Goal: Check status: Check status

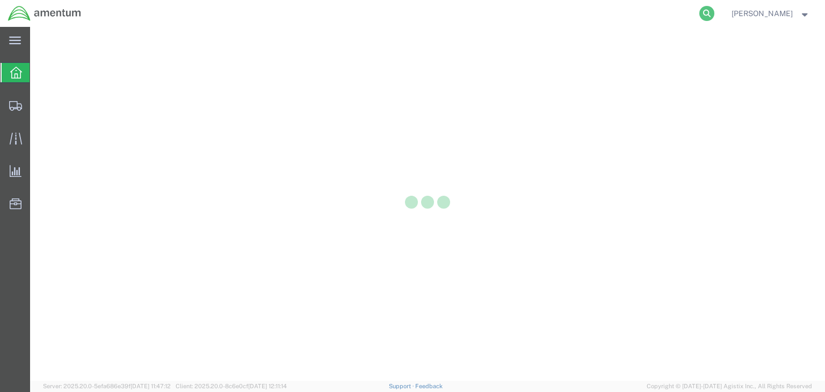
click at [714, 12] on icon at bounding box center [706, 13] width 15 height 15
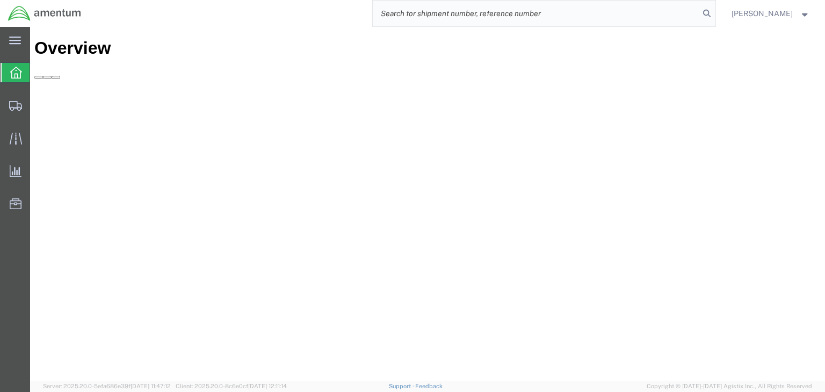
paste input "57050217"
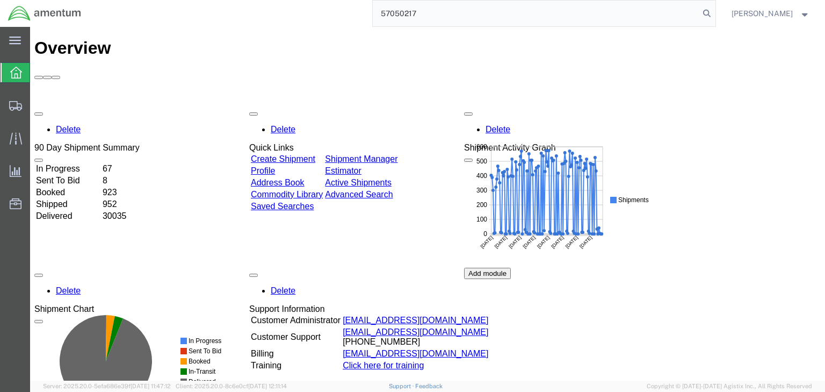
type input "57050217"
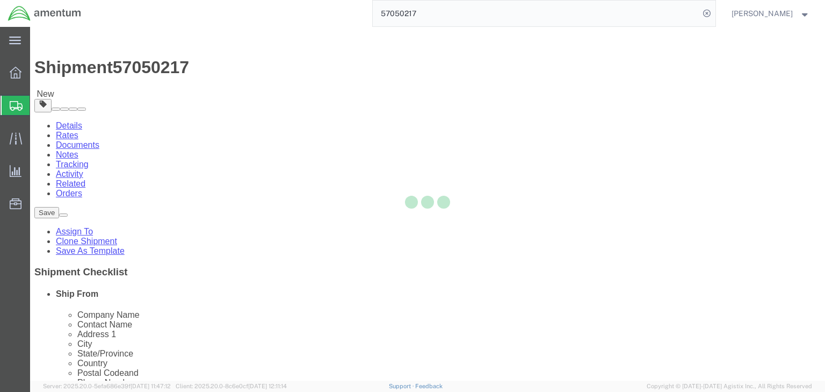
select select
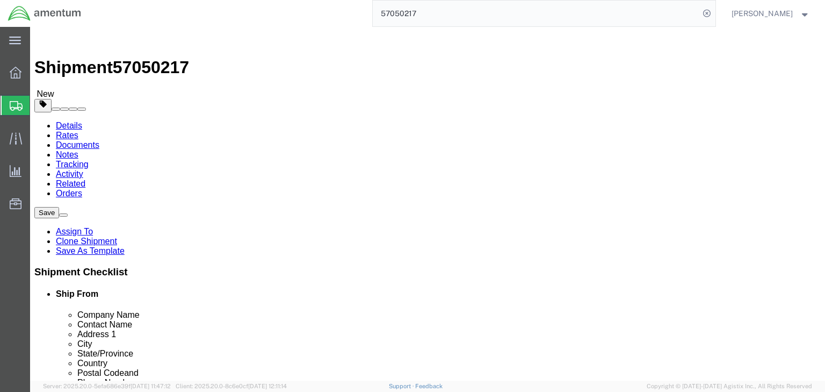
click icon
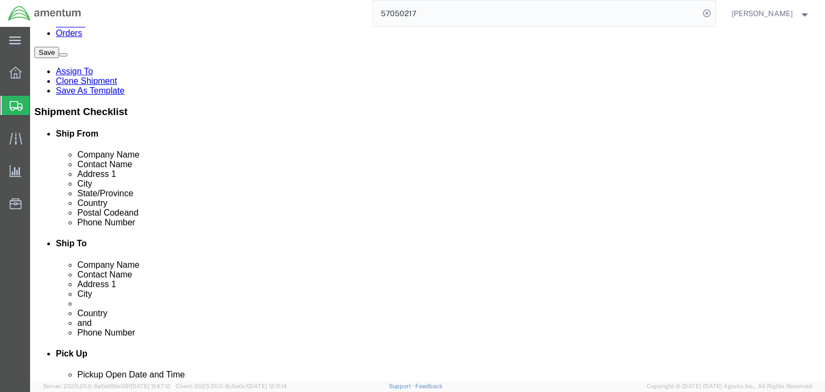
scroll to position [172, 0]
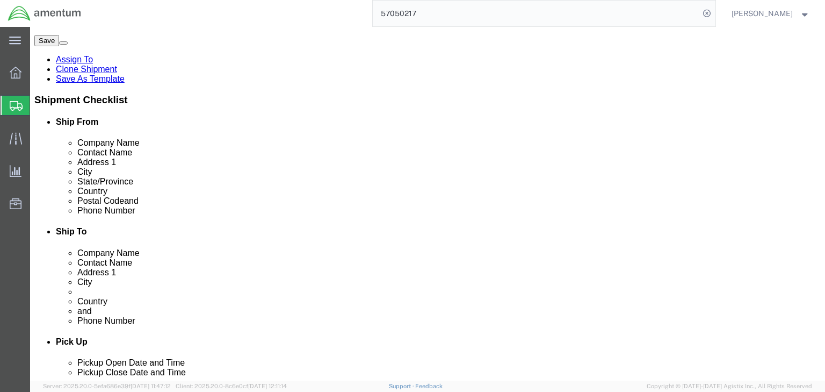
click dd "1500.00 USD"
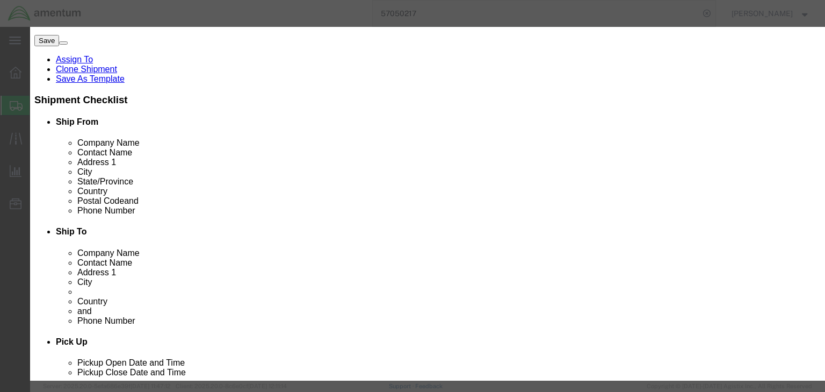
checkbox input "true"
click input "8471.30.0100"
type input "8471300100"
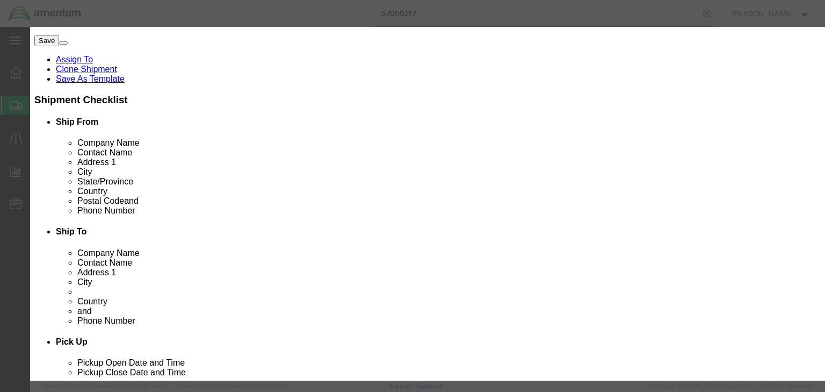
scroll to position [301, 0]
click input "text"
type input "5A992.c"
click select "Select ATF BIS DEA EPA FDA FTR ITAR OFAC Other (OPA)"
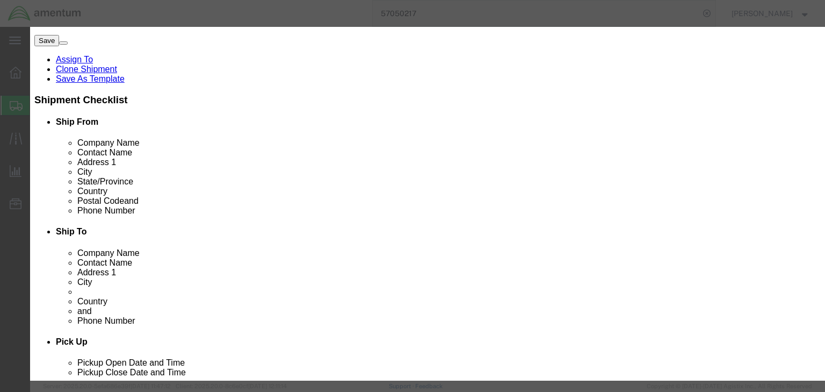
select select "BIS"
click select "Select ATF BIS DEA EPA FDA FTR ITAR OFAC Other (OPA)"
click select "Select AGR-Agricultural APP-Computers APR-Additional Permissive Exports AVS-Air…"
select select "NLR"
click select "Select AGR-Agricultural APP-Computers APR-Additional Permissive Exports AVS-Air…"
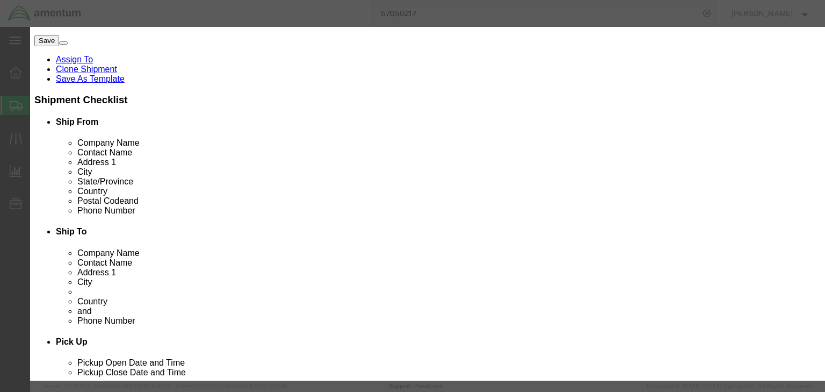
click button "Save & Close"
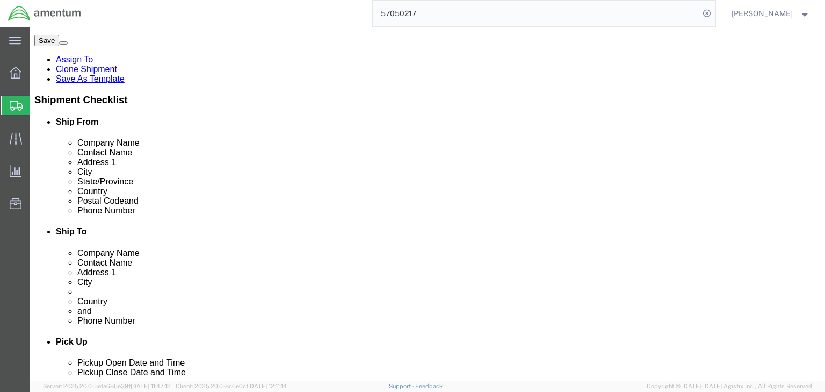
click dt "Pieces:"
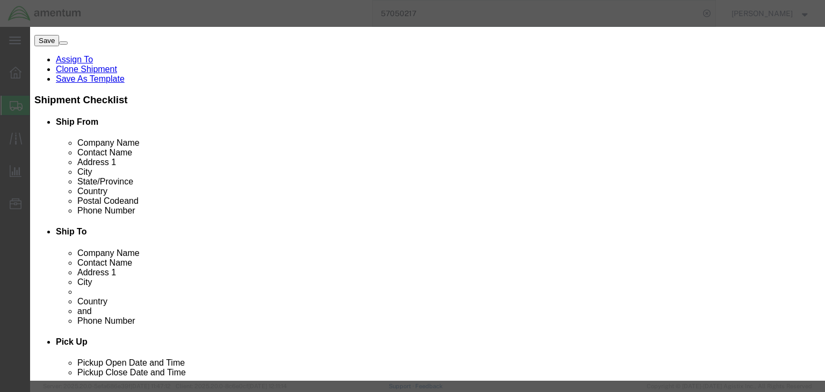
scroll to position [215, 0]
click input "8471.90.0000"
type input "8471900000"
click input "text"
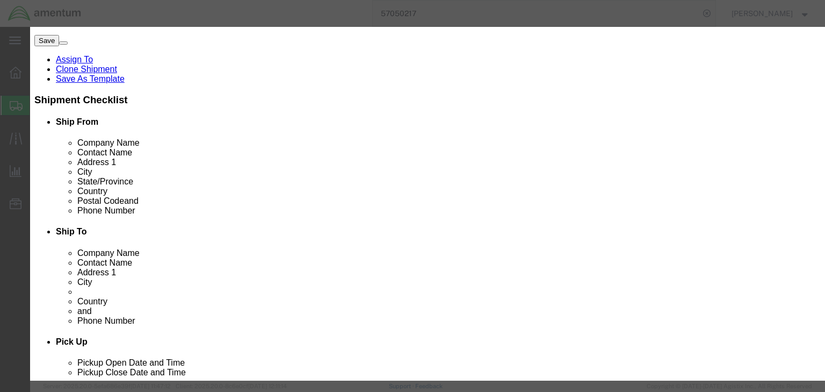
type input "EAR99"
drag, startPoint x: 329, startPoint y: 197, endPoint x: 323, endPoint y: 198, distance: 5.4
click div "Control/Exempt Select ATF BIS DEA EPA FDA FTR ITAR OFAC Other (OPA) License Num…"
click select "Select ATF BIS DEA EPA FDA FTR ITAR OFAC Other (OPA)"
select select "BIS"
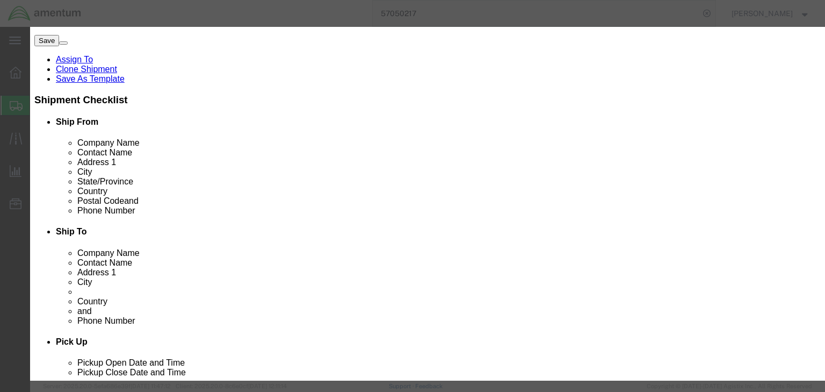
click select "Select ATF BIS DEA EPA FDA FTR ITAR OFAC Other (OPA)"
click select "Select AGR-Agricultural APP-Computers APR-Additional Permissive Exports AVS-Air…"
select select "NLR"
click select "Select AGR-Agricultural APP-Computers APR-Additional Permissive Exports AVS-Air…"
click button "Save & Close"
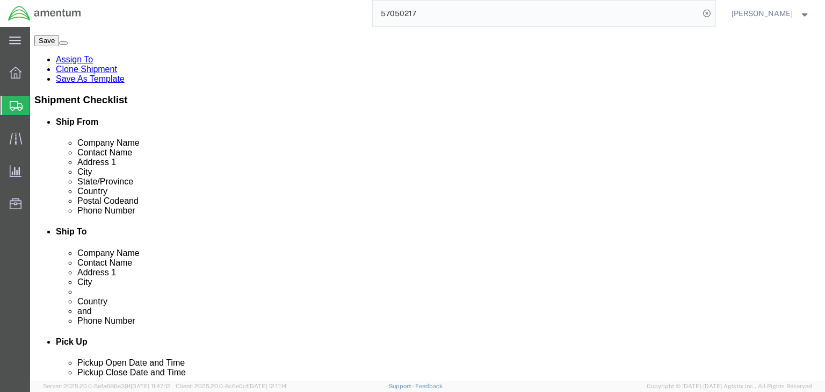
click icon
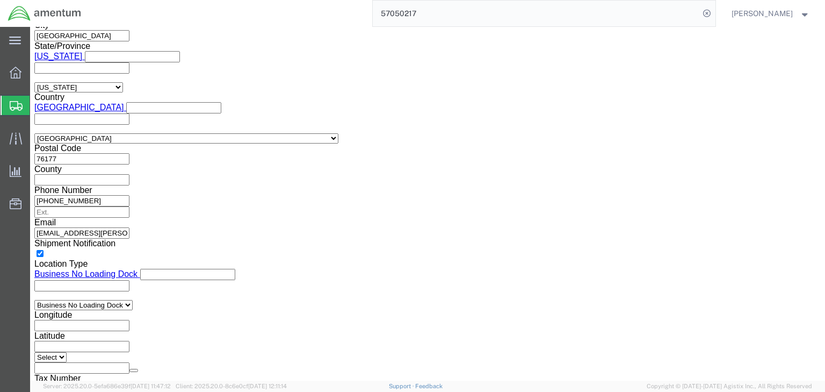
scroll to position [818, 0]
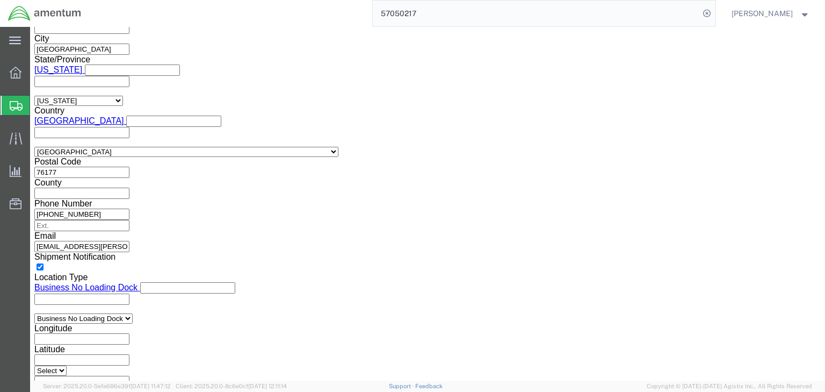
click select "Select ATF BIS DEA EPA FDA FTR ITAR OFAC Other (OPA)"
select select "FTR"
click select "Select ATF BIS DEA EPA FDA FTR ITAR OFAC Other (OPA)"
click select "Select 30.2(d)(2) 30.36 30.37(a) 30.37(f) 30.37(g) 30.37(h) 30.37(i) 30.37(j) 3…"
select select "30.37(a)"
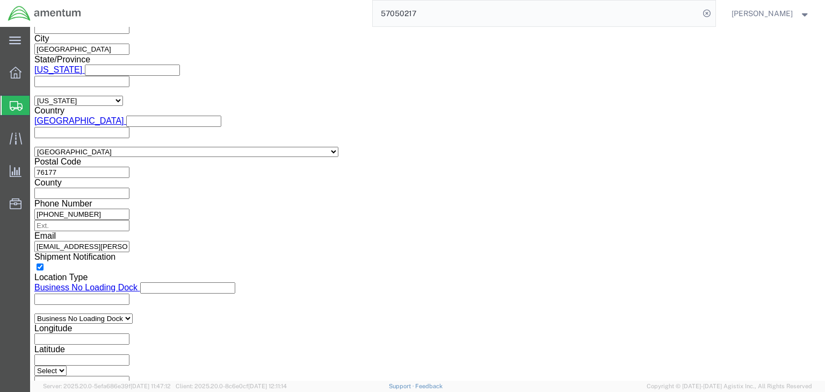
click select "Select 30.2(d)(2) 30.36 30.37(a) 30.37(f) 30.37(g) 30.37(h) 30.37(i) 30.37(j) 3…"
click select "Select AES-Direct EEI Carrier File EEI EEI Exempt"
select select "EXEM"
click select "Select AES-Direct EEI Carrier File EEI EEI Exempt"
click icon
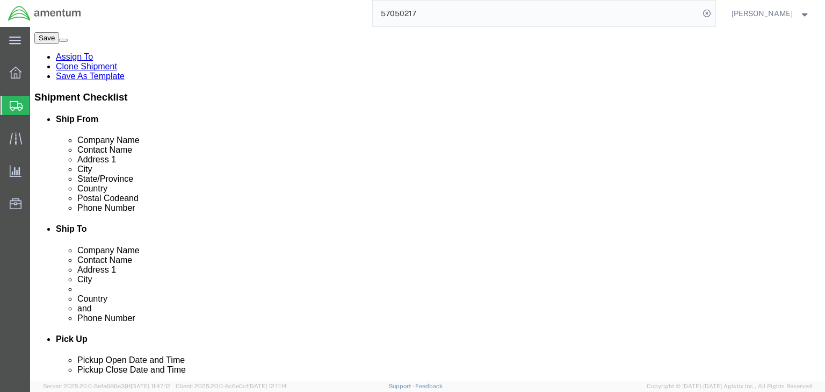
click icon
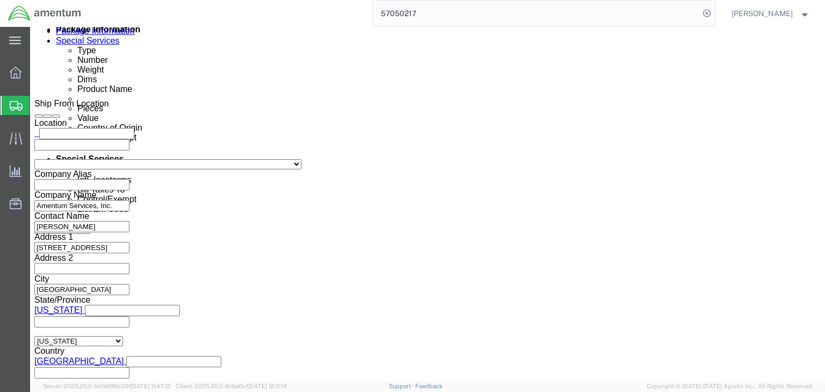
click at [18, 105] on icon at bounding box center [16, 106] width 13 height 10
